Goal: Information Seeking & Learning: Learn about a topic

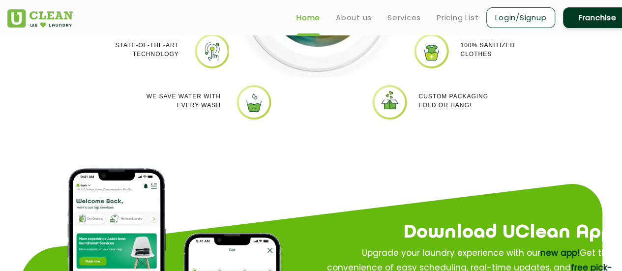
scroll to position [983, 0]
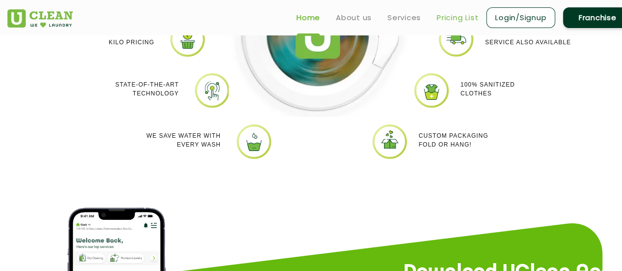
click at [453, 18] on link "Pricing List" at bounding box center [458, 18] width 42 height 12
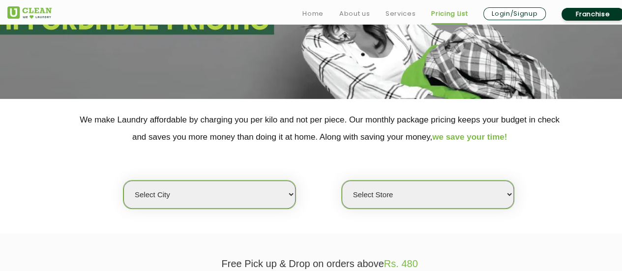
scroll to position [177, 0]
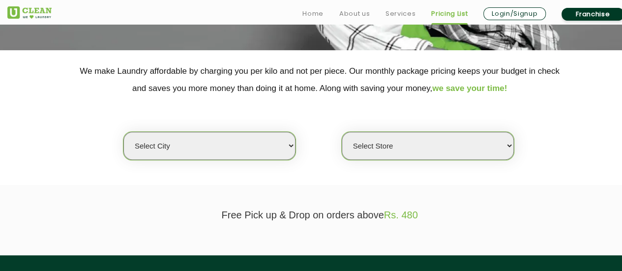
click at [243, 142] on select "Select city Aalo Agartala Agra Ahmedabad Akola Aligarh Alwar - UClean Select Am…" at bounding box center [209, 146] width 172 height 28
select select "1"
click at [123, 132] on select "Select city Aalo Agartala Agra Ahmedabad Akola Aligarh Alwar - UClean Select Am…" at bounding box center [209, 146] width 172 height 28
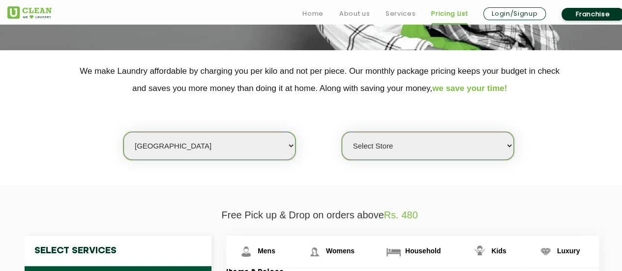
click at [319, 174] on section "We make Laundry affordable by charging you per kilo and not per piece. Our mont…" at bounding box center [311, 117] width 622 height 135
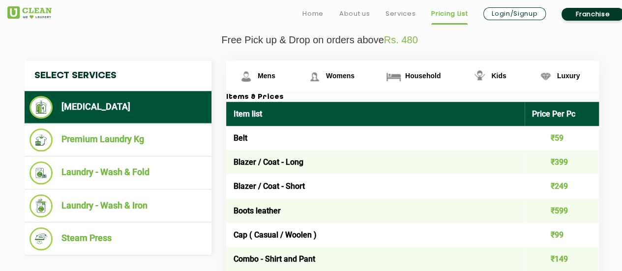
scroll to position [354, 0]
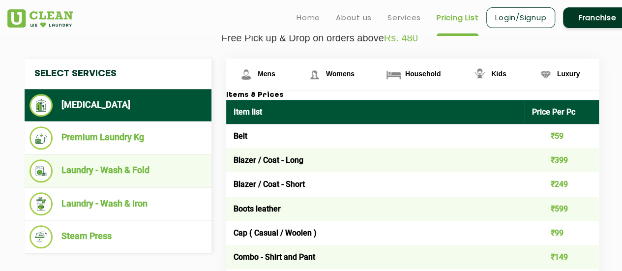
click at [123, 172] on li "Laundry - Wash & Fold" at bounding box center [117, 170] width 177 height 23
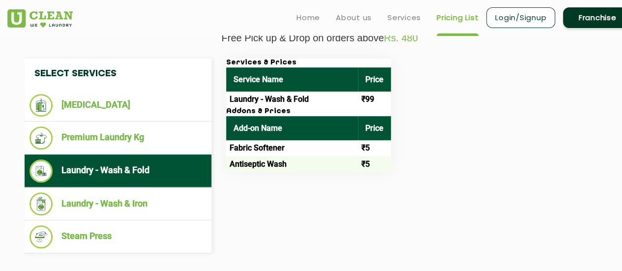
click at [318, 184] on div "Select Services Dry Cleaning Premium Laundry Kg Laundry - Wash & Fold Laundry -…" at bounding box center [319, 156] width 605 height 195
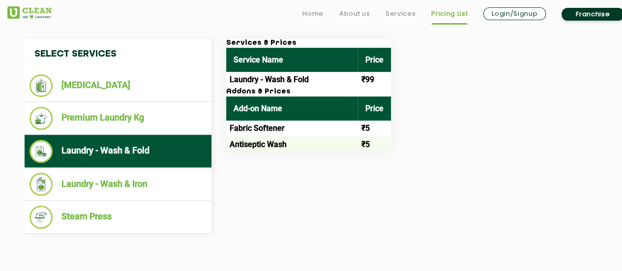
scroll to position [393, 0]
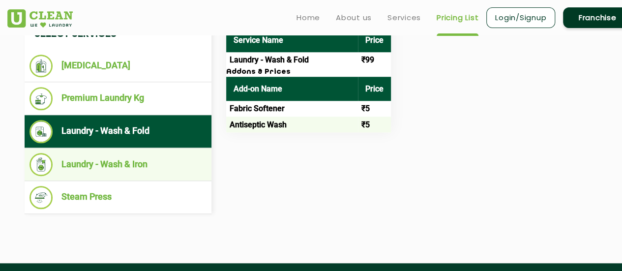
click at [128, 169] on li "Laundry - Wash & Iron" at bounding box center [117, 164] width 177 height 23
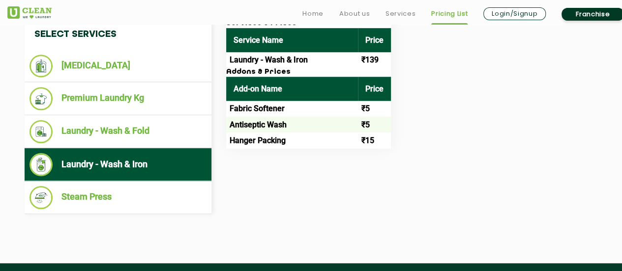
scroll to position [413, 0]
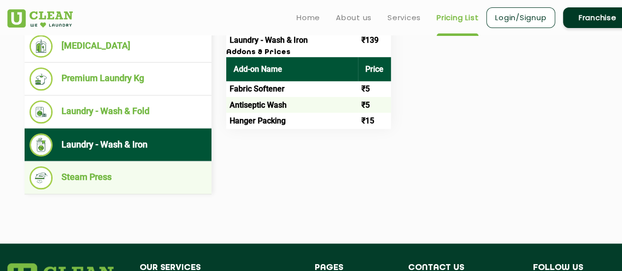
click at [88, 181] on li "Steam Press" at bounding box center [117, 177] width 177 height 23
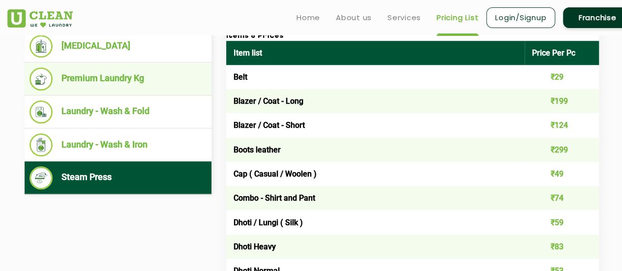
click at [120, 83] on li "Premium Laundry Kg" at bounding box center [117, 78] width 177 height 23
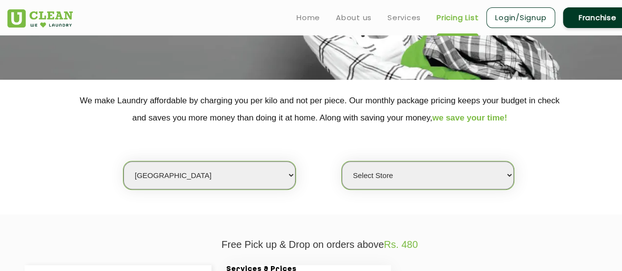
scroll to position [128, 0]
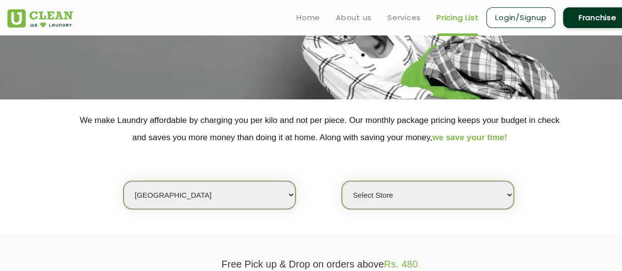
click at [415, 192] on select "Select Store UClean Vasant Kunj UClean Greater Kailash 2 UClean Dwarka UClean R…" at bounding box center [428, 195] width 172 height 28
select select "547"
click at [342, 181] on select "Select Store UClean Vasant Kunj UClean Greater Kailash 2 UClean Dwarka UClean R…" at bounding box center [428, 195] width 172 height 28
click at [568, 157] on div "Select city Aalo Agartala Agra Ahmedabad Akola Aligarh Alwar - UClean Select Am…" at bounding box center [319, 177] width 639 height 63
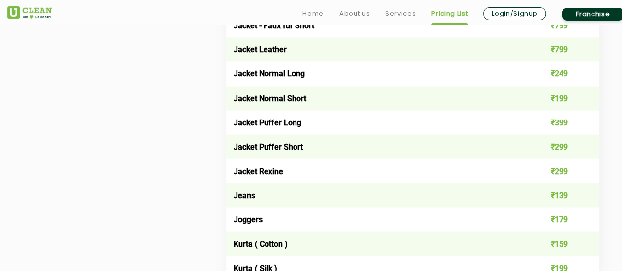
scroll to position [875, 0]
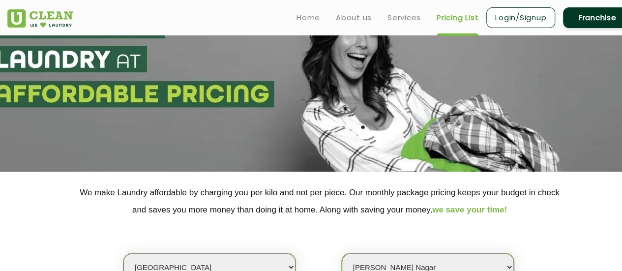
scroll to position [0, 0]
